Goal: Task Accomplishment & Management: Manage account settings

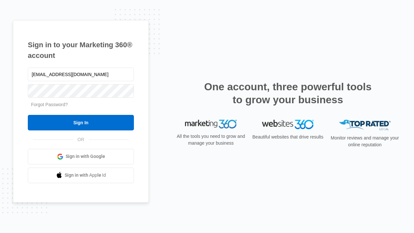
type input "dankie614@gmail.com"
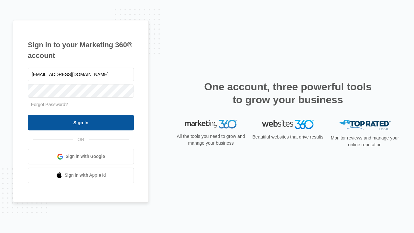
click at [81, 122] on input "Sign In" at bounding box center [81, 123] width 106 height 16
